Goal: Book appointment/travel/reservation

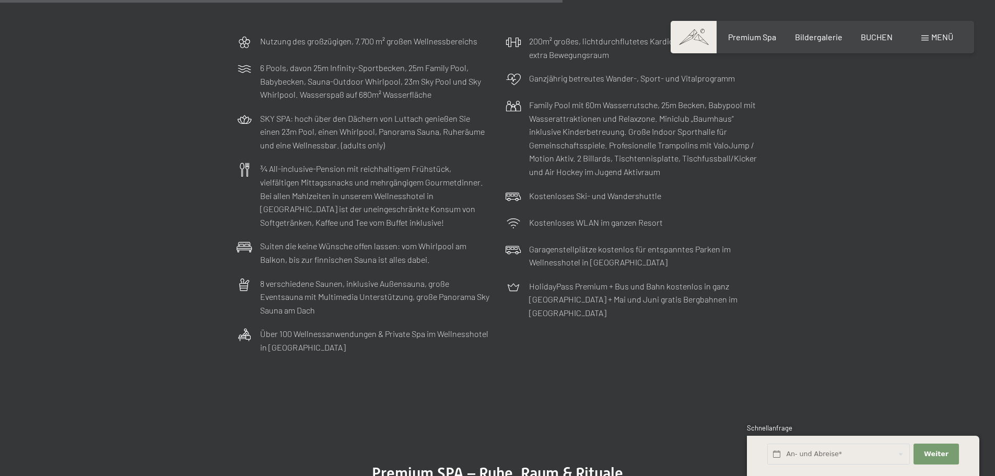
scroll to position [3341, 0]
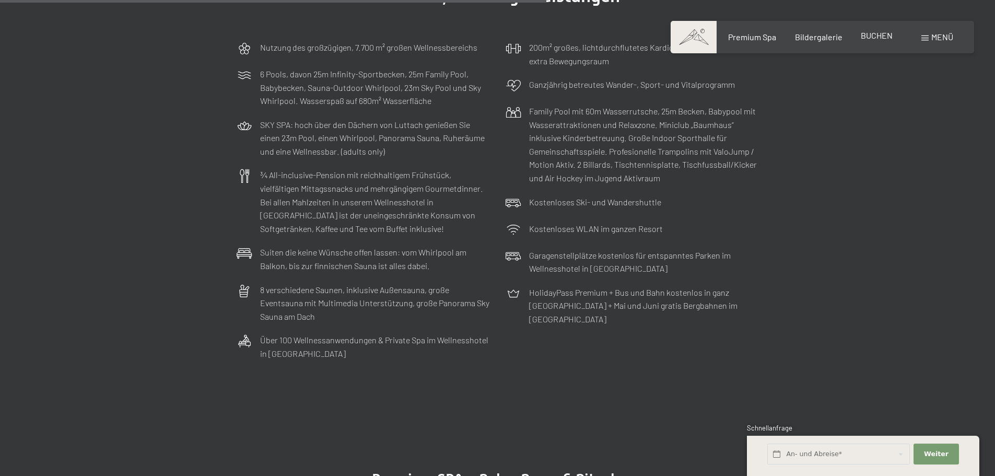
click at [867, 38] on span "BUCHEN" at bounding box center [876, 35] width 32 height 10
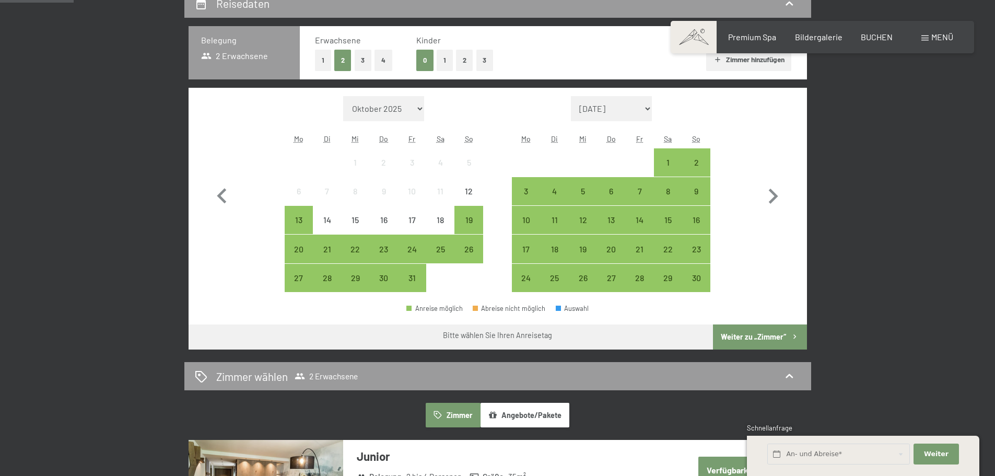
scroll to position [261, 0]
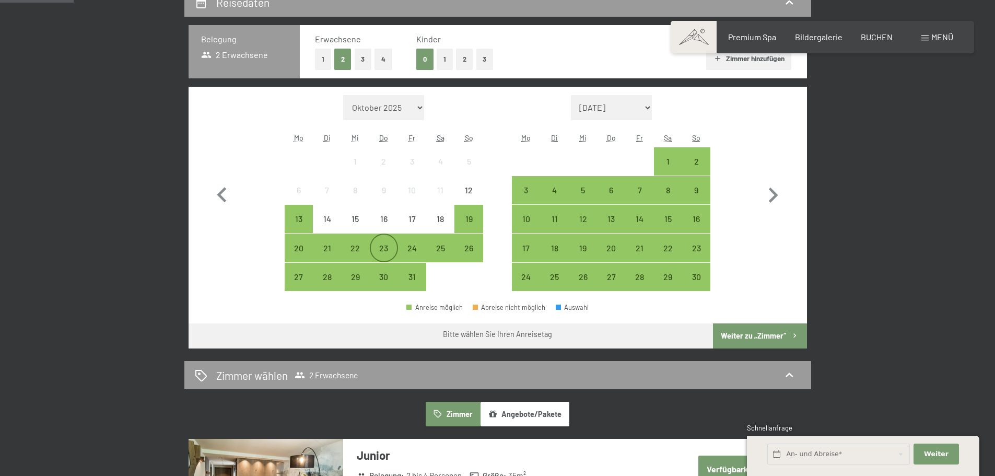
click at [383, 255] on div "23" at bounding box center [384, 257] width 26 height 26
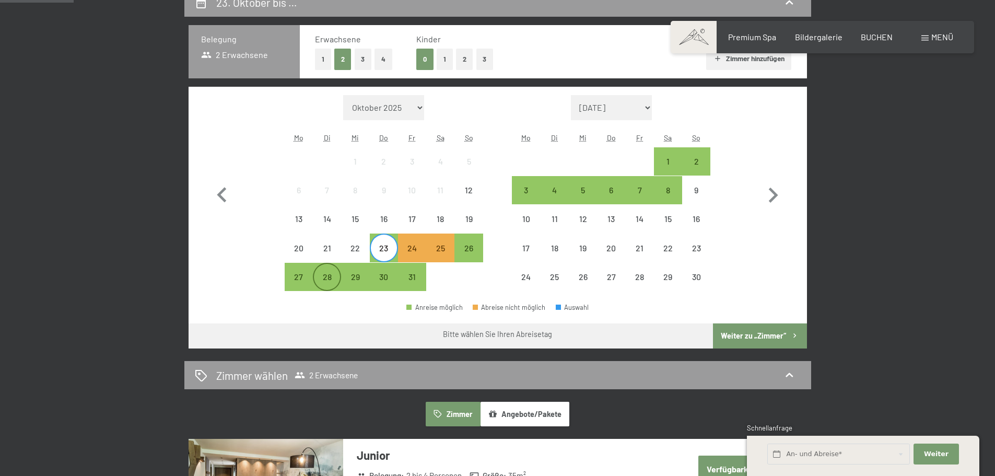
click at [334, 281] on div "28" at bounding box center [327, 286] width 26 height 26
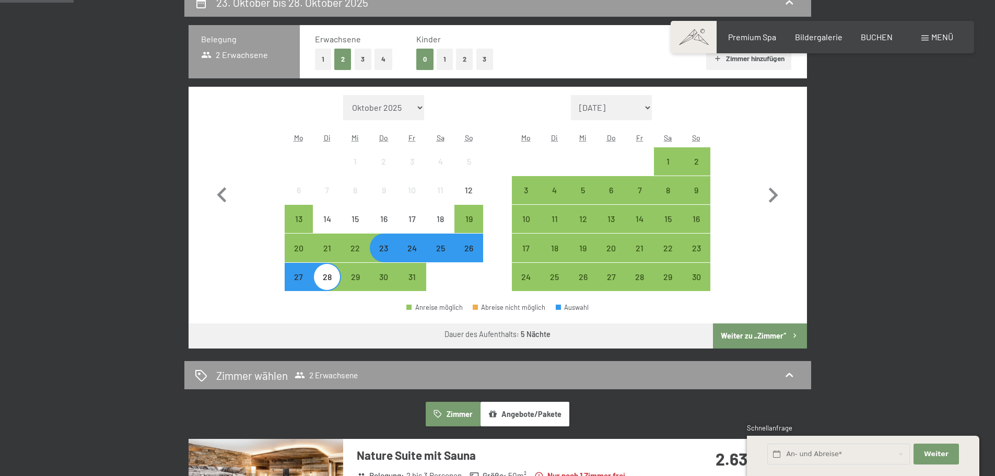
click at [789, 334] on button "Weiter zu „Zimmer“" at bounding box center [759, 335] width 93 height 25
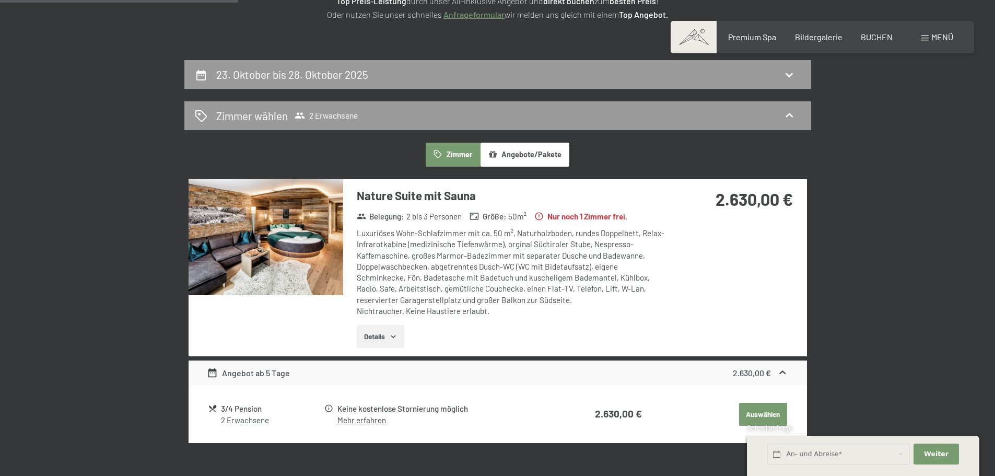
scroll to position [249, 0]
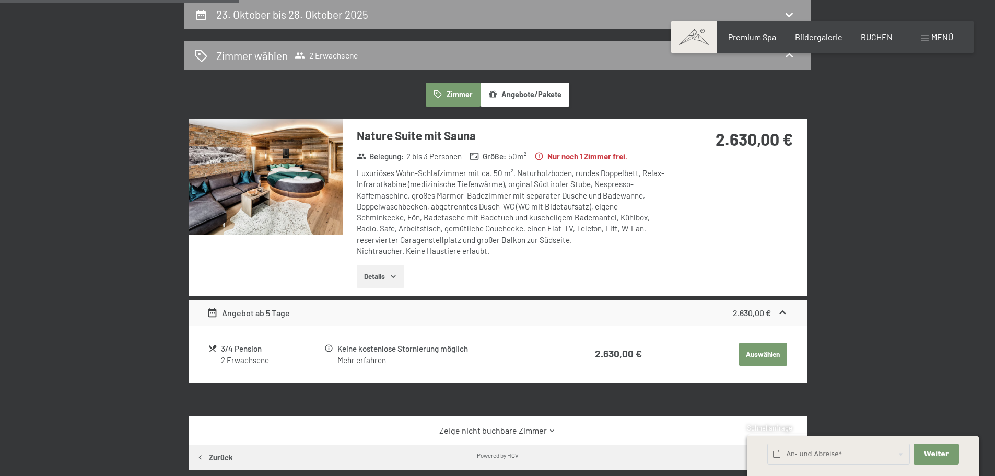
click at [397, 286] on button "Details" at bounding box center [381, 276] width 48 height 23
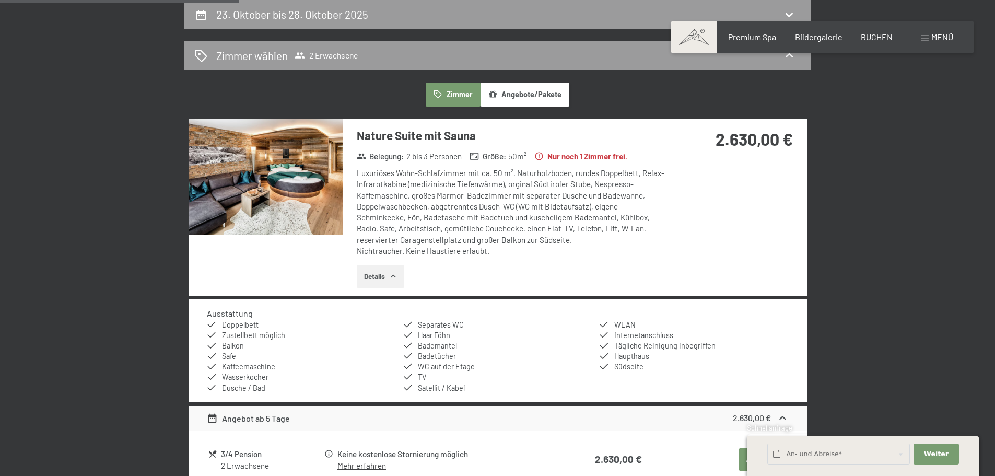
click at [397, 286] on button "Details" at bounding box center [381, 276] width 48 height 23
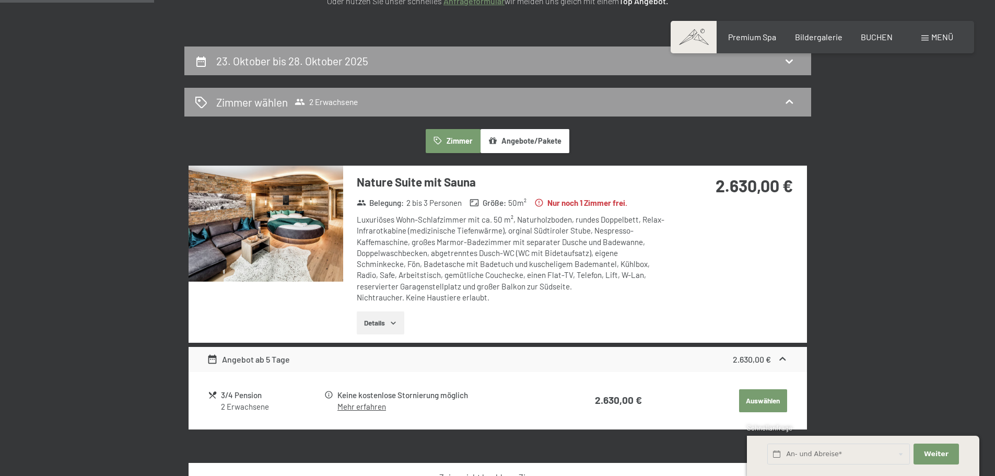
scroll to position [145, 0]
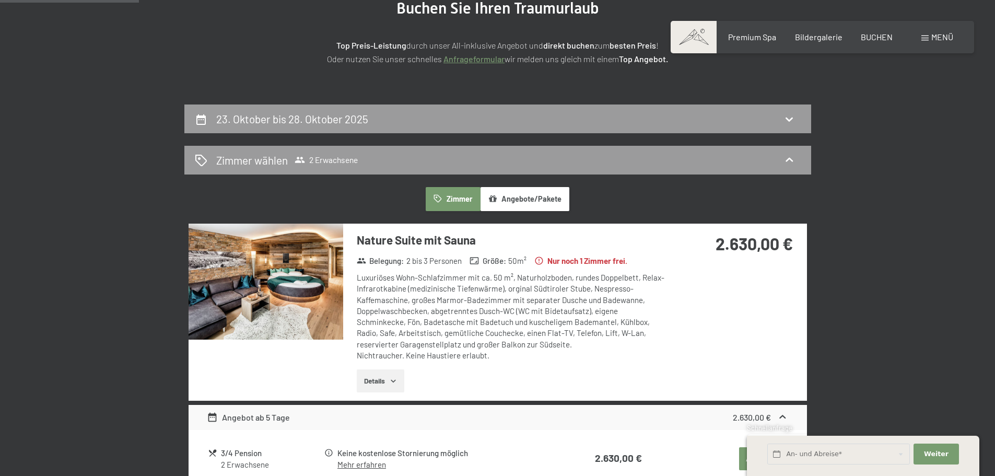
click at [555, 203] on button "Angebote/Pakete" at bounding box center [524, 199] width 89 height 24
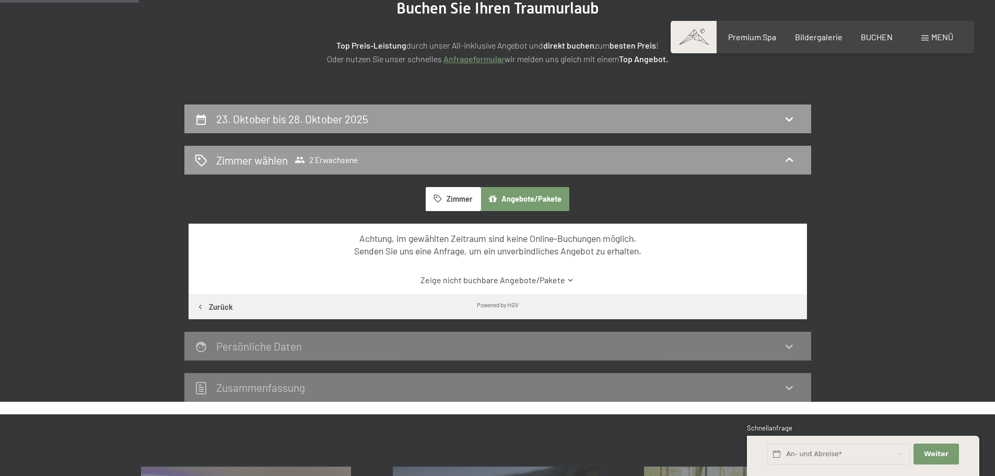
click at [451, 203] on button "Zimmer" at bounding box center [452, 199] width 54 height 24
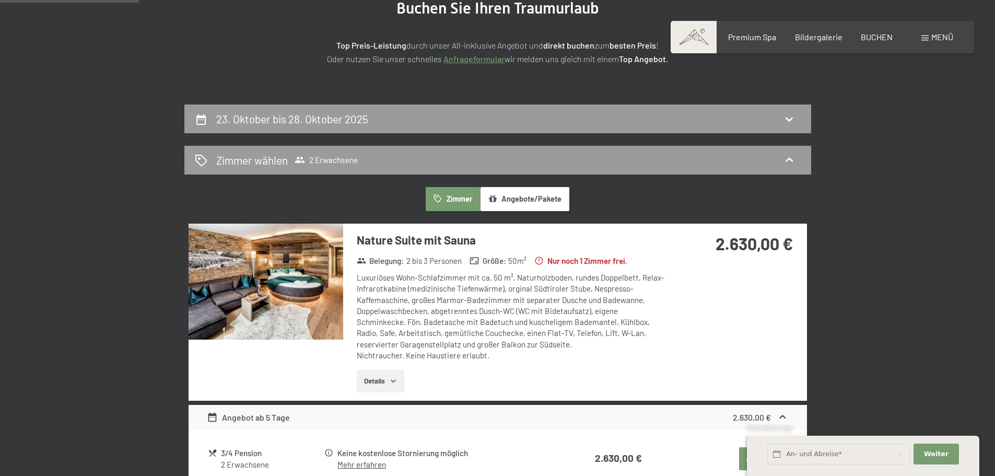
click at [387, 99] on section "Buchen Sie Ihren Traumurlaub Top Preis-Leistung durch unser All-inklusive Angeb…" at bounding box center [497, 32] width 995 height 145
click at [392, 129] on div "23. Oktober bis 28. Oktober 2025" at bounding box center [497, 118] width 626 height 29
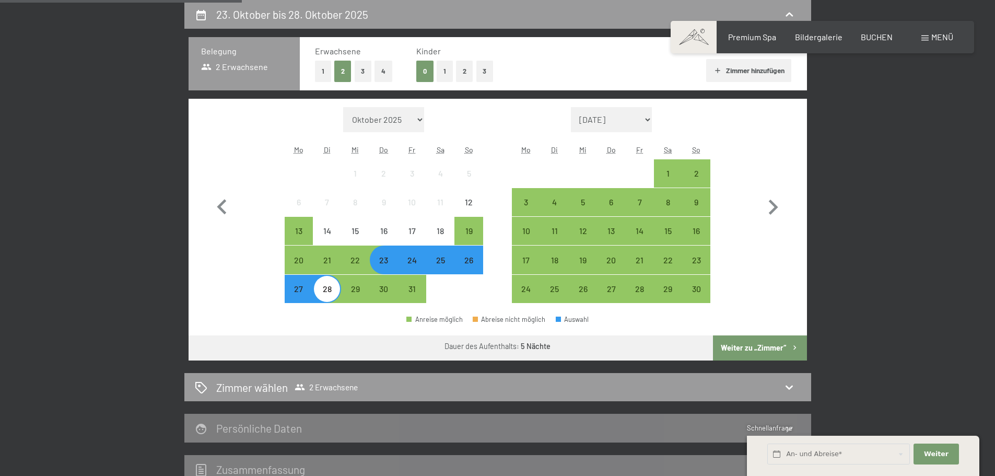
click at [329, 291] on div "28" at bounding box center [327, 298] width 26 height 26
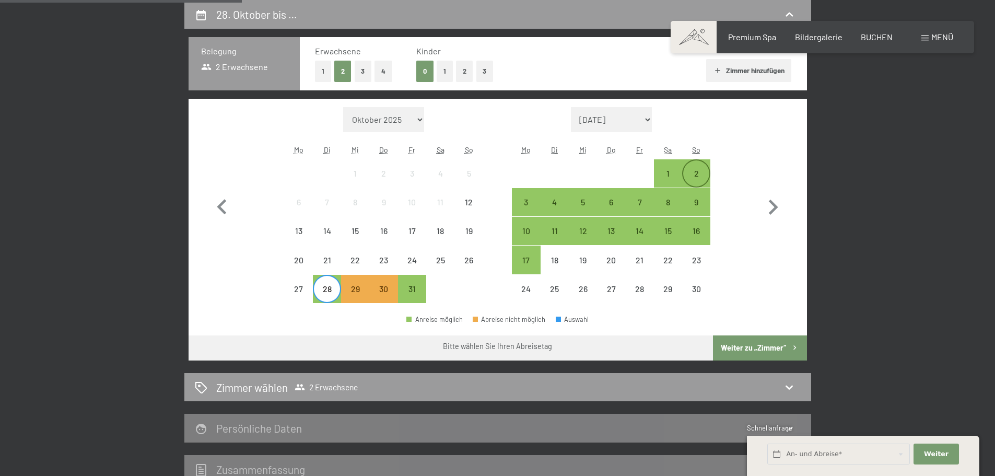
click at [695, 171] on div "2" at bounding box center [696, 182] width 26 height 26
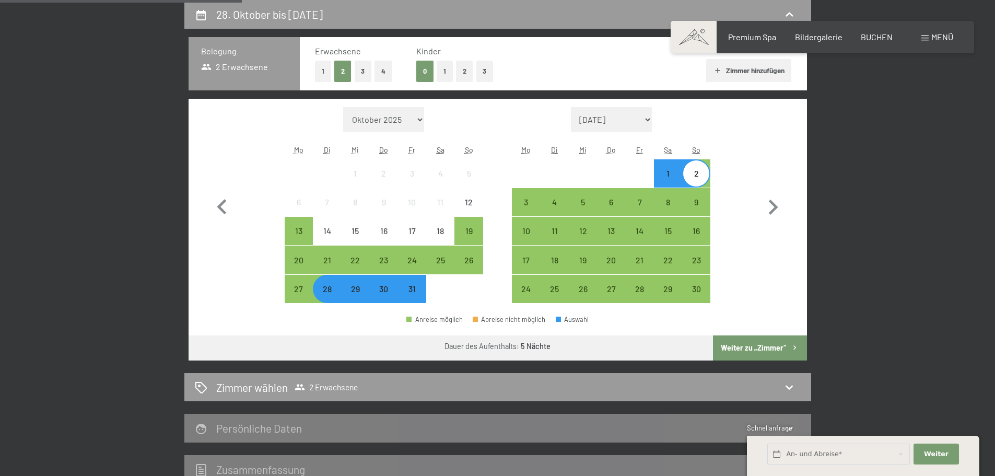
click at [777, 354] on button "Weiter zu „Zimmer“" at bounding box center [759, 347] width 93 height 25
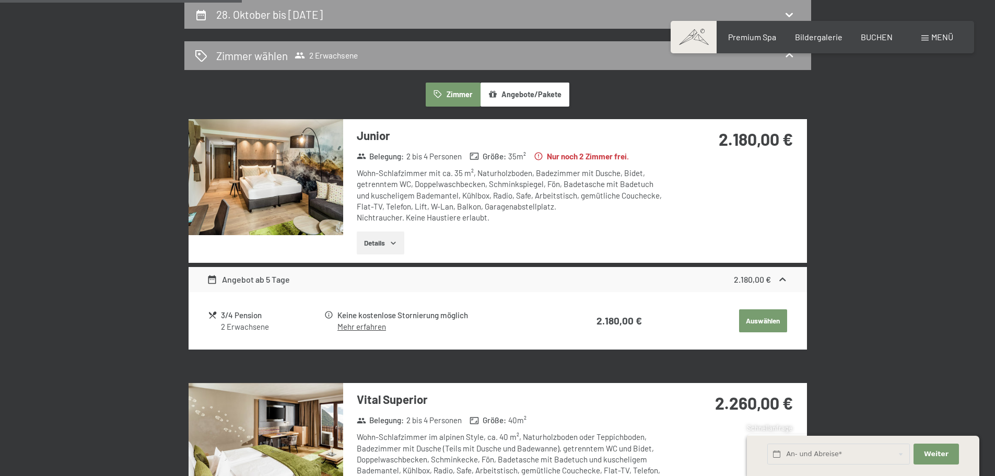
click at [278, 210] on img at bounding box center [265, 177] width 155 height 116
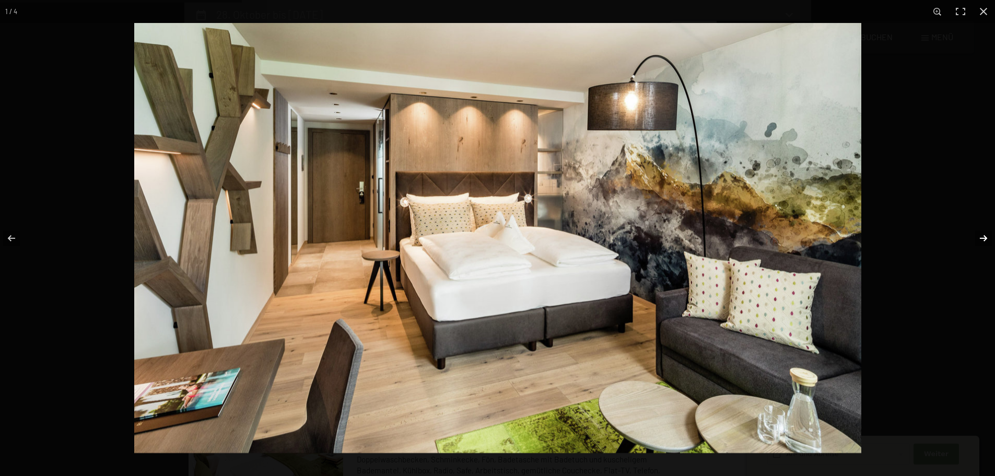
click at [986, 234] on button "button" at bounding box center [976, 238] width 37 height 52
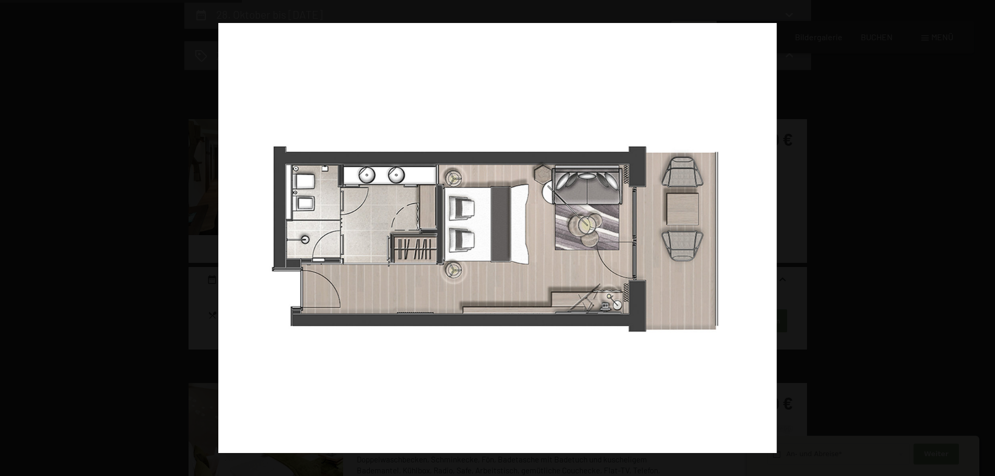
click at [986, 234] on button "button" at bounding box center [976, 238] width 37 height 52
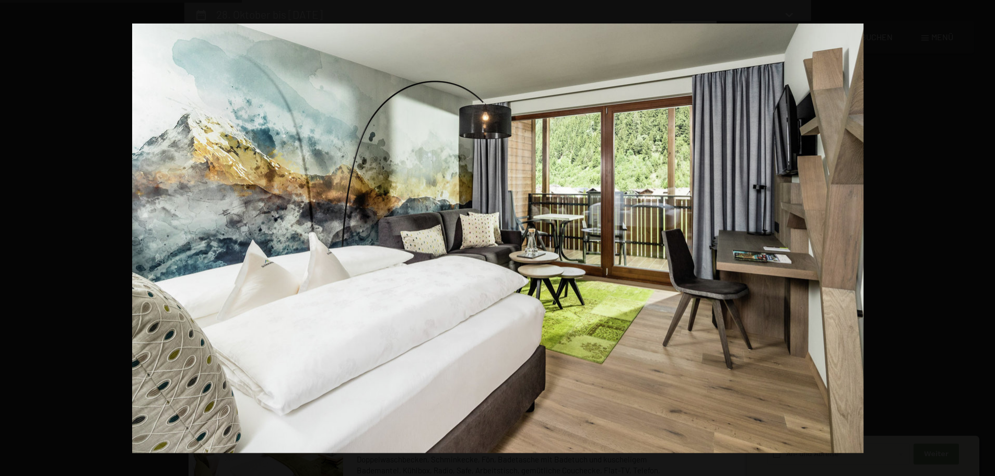
click at [986, 234] on button "button" at bounding box center [976, 238] width 37 height 52
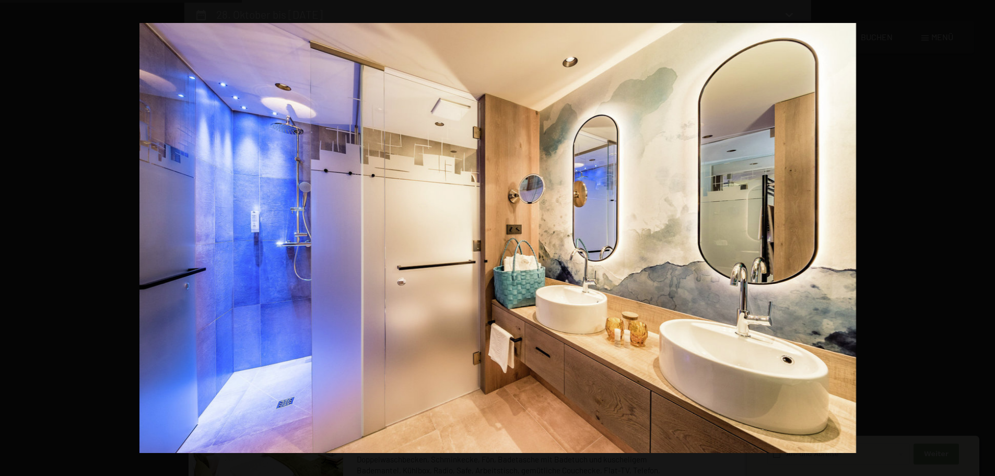
click at [986, 234] on button "button" at bounding box center [976, 238] width 37 height 52
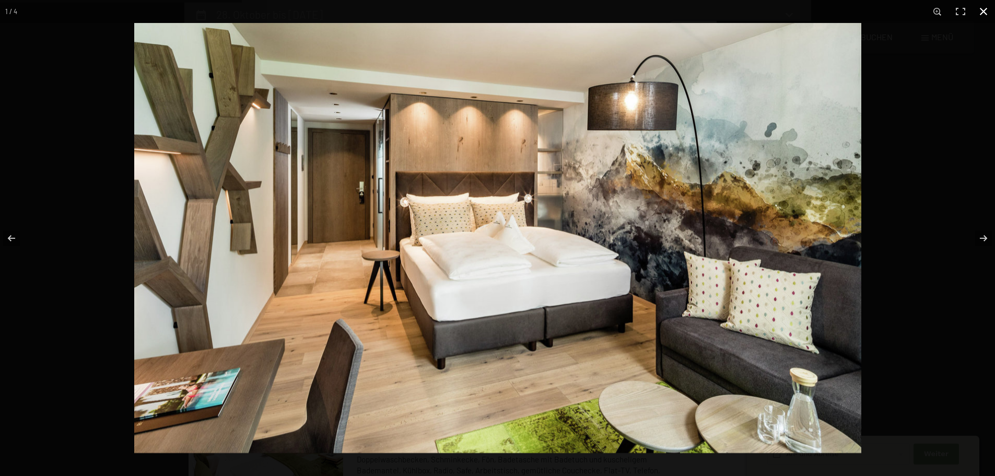
click at [974, 114] on div at bounding box center [631, 261] width 995 height 476
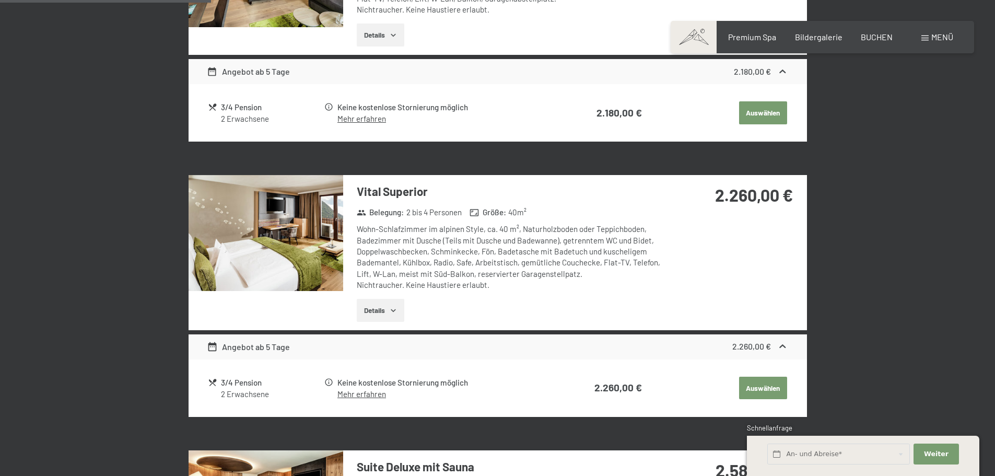
scroll to position [458, 0]
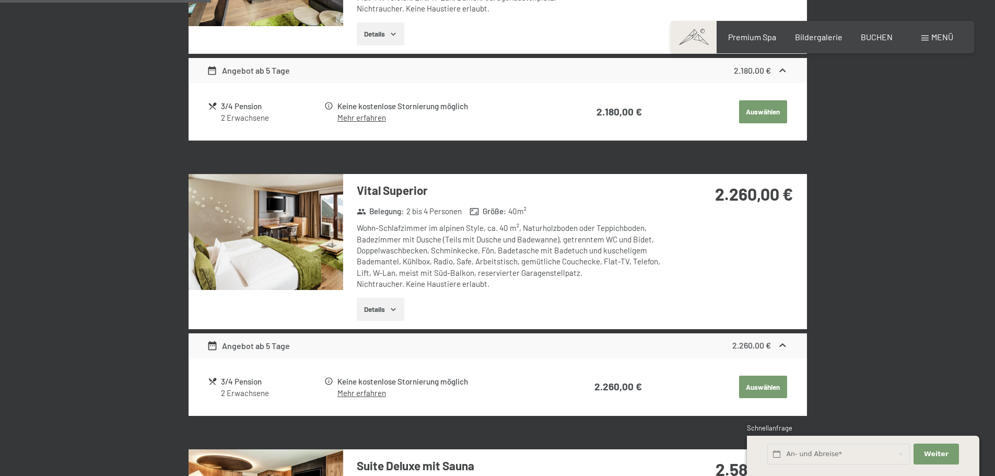
click at [320, 244] on img at bounding box center [265, 232] width 155 height 116
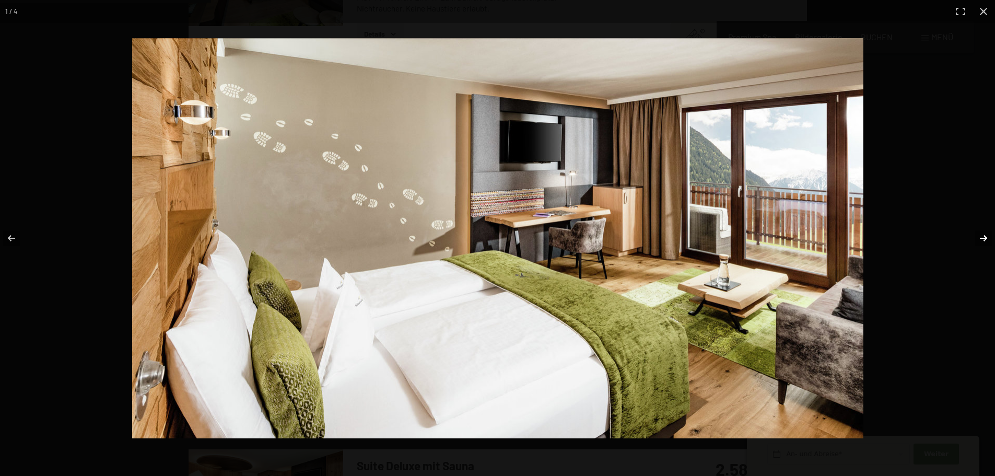
click at [979, 238] on button "button" at bounding box center [976, 238] width 37 height 52
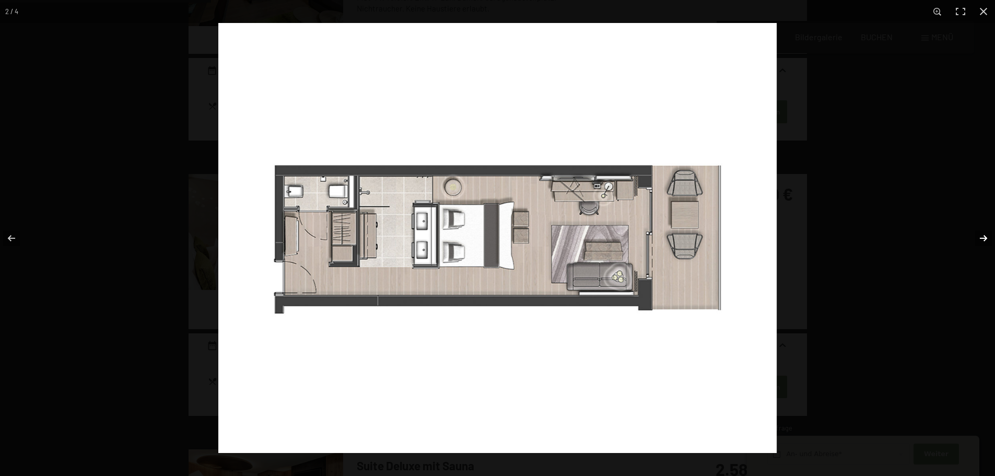
click at [979, 238] on button "button" at bounding box center [976, 238] width 37 height 52
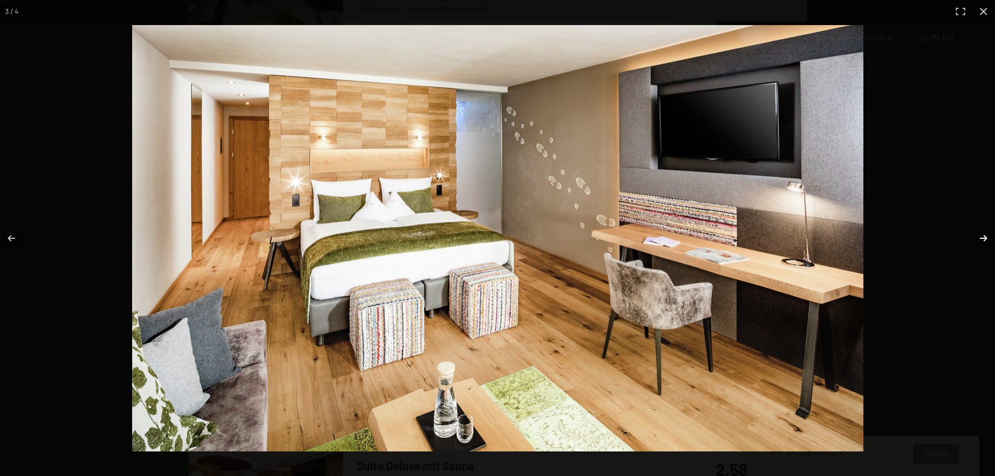
click at [979, 238] on button "button" at bounding box center [976, 238] width 37 height 52
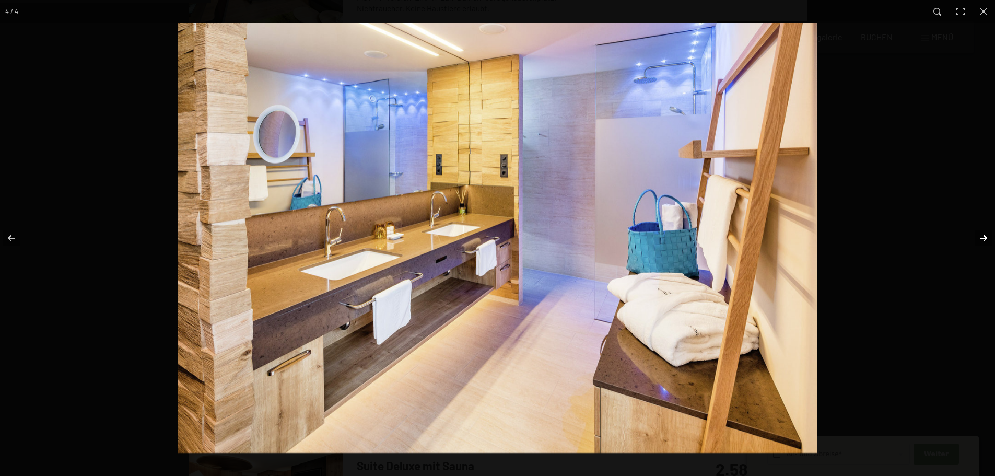
click at [979, 238] on button "button" at bounding box center [976, 238] width 37 height 52
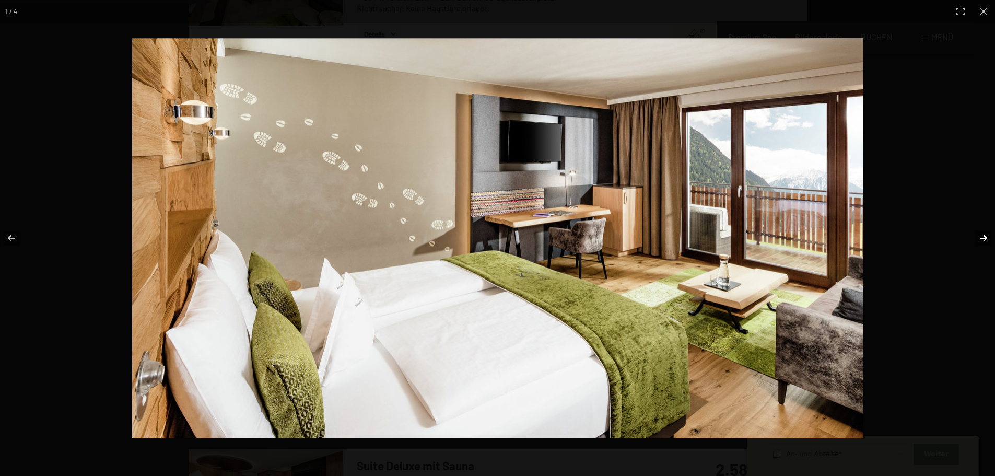
click at [979, 238] on button "button" at bounding box center [976, 238] width 37 height 52
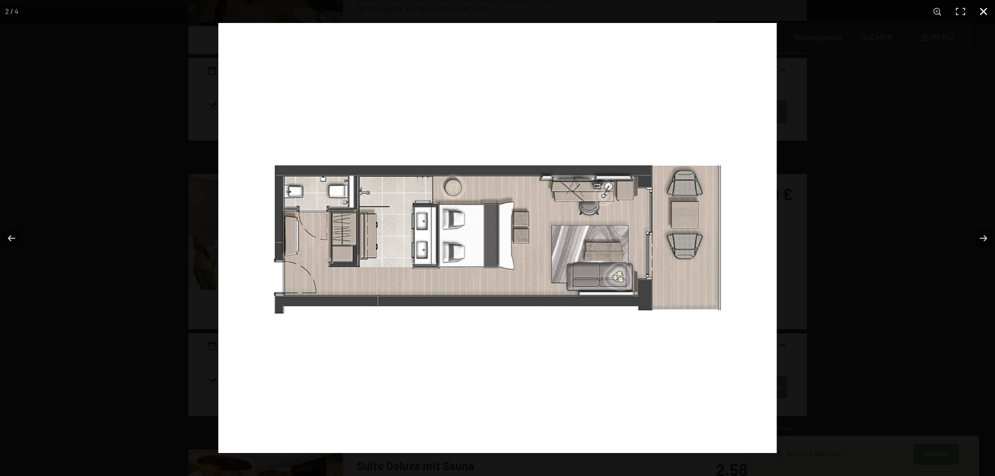
click at [955, 200] on div at bounding box center [715, 261] width 995 height 476
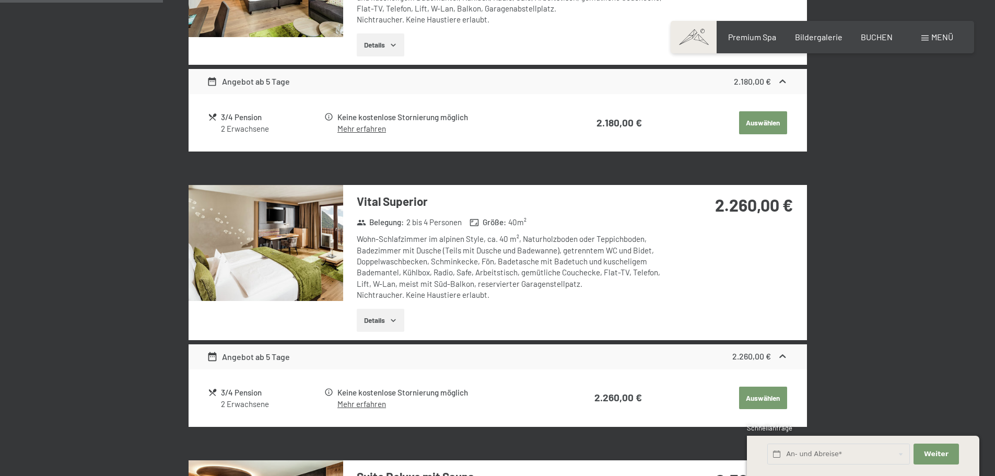
scroll to position [353, 0]
